Goal: Information Seeking & Learning: Understand process/instructions

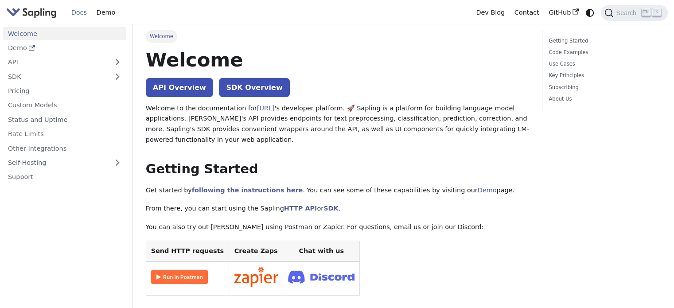
click at [57, 58] on link "API" at bounding box center [55, 62] width 105 height 13
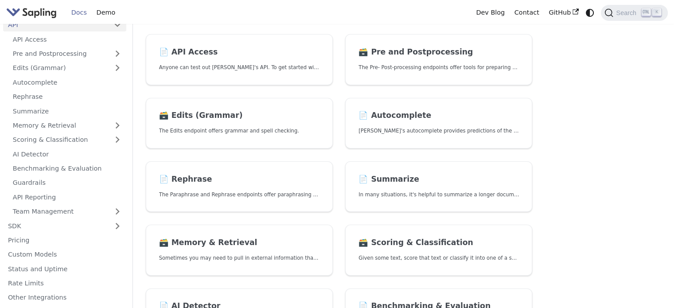
scroll to position [37, 0]
click at [47, 159] on link "AI Detector" at bounding box center [67, 153] width 118 height 13
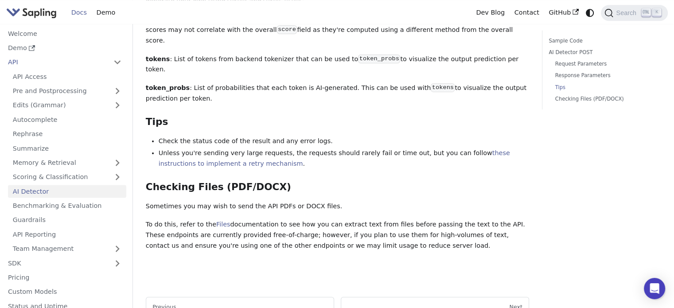
scroll to position [71, 0]
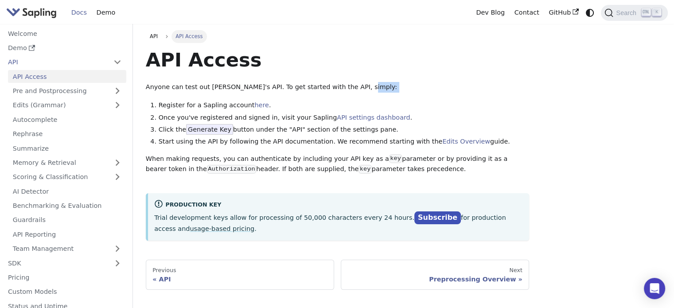
drag, startPoint x: 353, startPoint y: 87, endPoint x: 156, endPoint y: 102, distance: 197.2
click at [156, 102] on div "API Access Anyone can test out Sapling's API. To get started with the API, simp…" at bounding box center [337, 144] width 383 height 193
drag, startPoint x: 384, startPoint y: 128, endPoint x: 376, endPoint y: 124, distance: 9.3
click at [376, 124] on ol "Register for a Sapling account here . Once you've registered and signed in, vis…" at bounding box center [337, 123] width 383 height 47
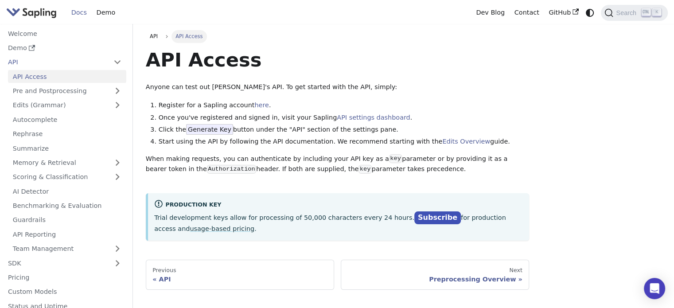
click at [254, 107] on link "here" at bounding box center [261, 104] width 14 height 7
